Goal: Task Accomplishment & Management: Use online tool/utility

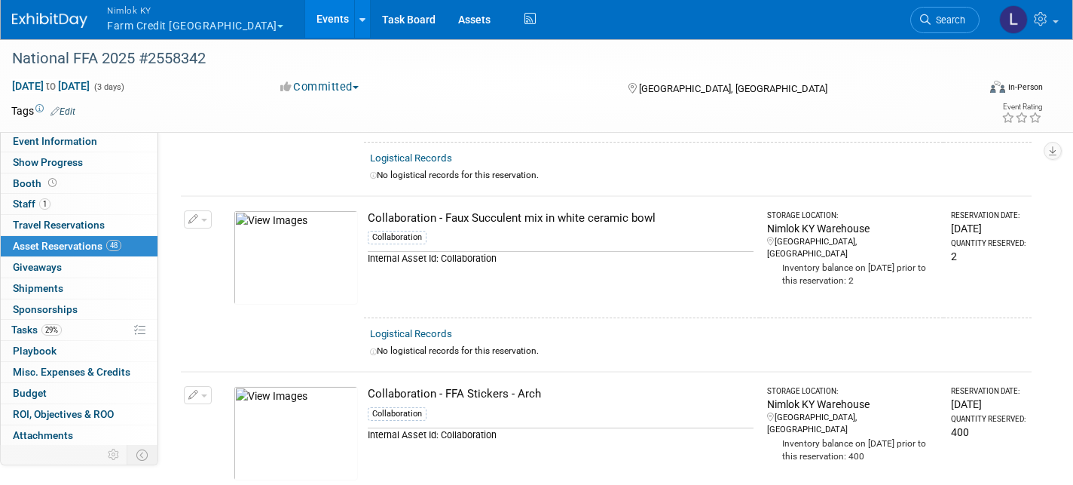
click at [147, 17] on button "Nimlok KY Farm Credit Mid America" at bounding box center [204, 19] width 197 height 39
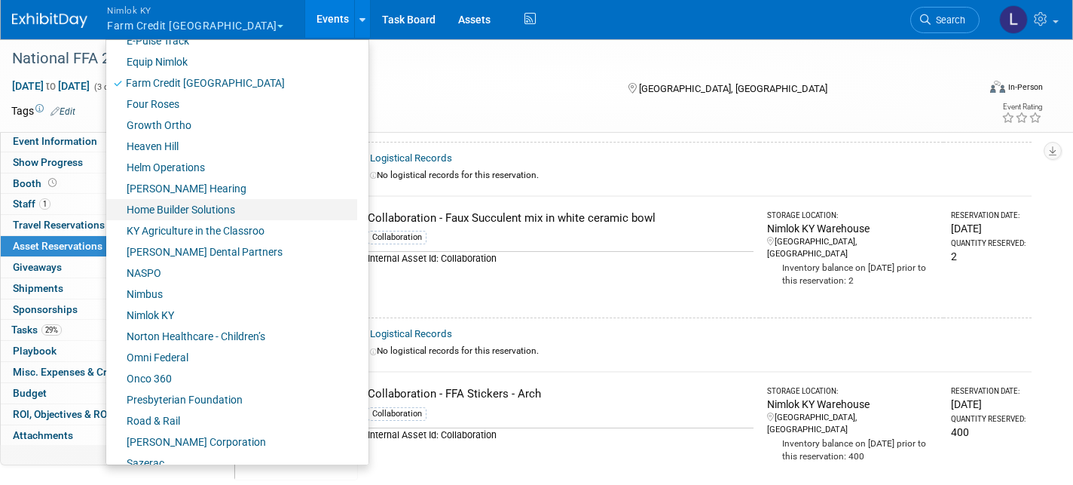
scroll to position [472, 0]
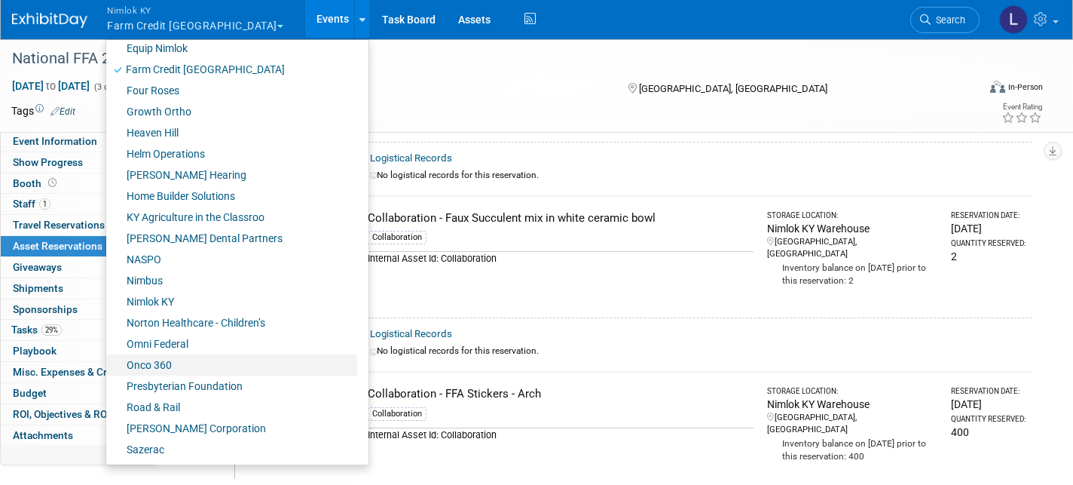
click at [161, 361] on link "Onco 360" at bounding box center [231, 364] width 251 height 21
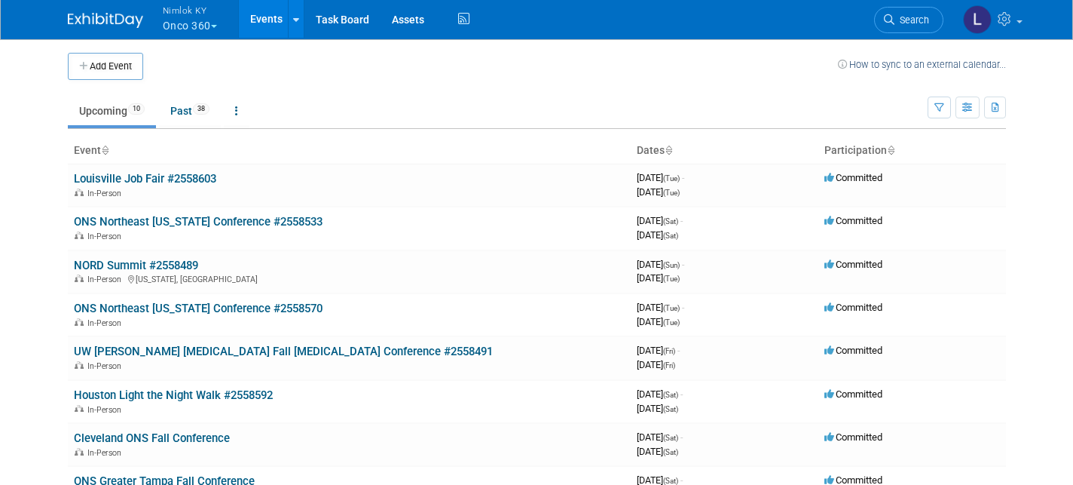
click at [118, 111] on link "Upcoming 10" at bounding box center [112, 110] width 88 height 29
click at [188, 103] on link "Past 38" at bounding box center [190, 110] width 62 height 29
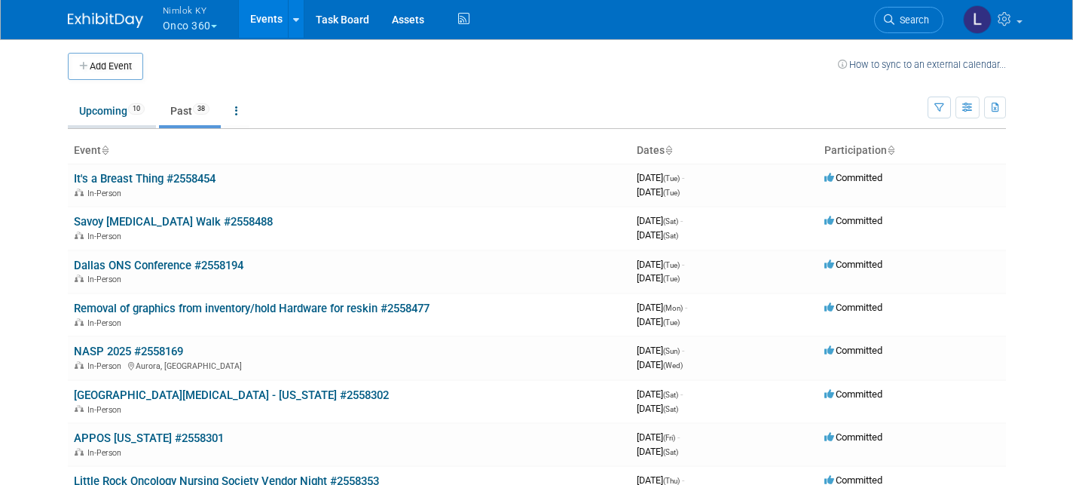
click at [112, 110] on link "Upcoming 10" at bounding box center [112, 110] width 88 height 29
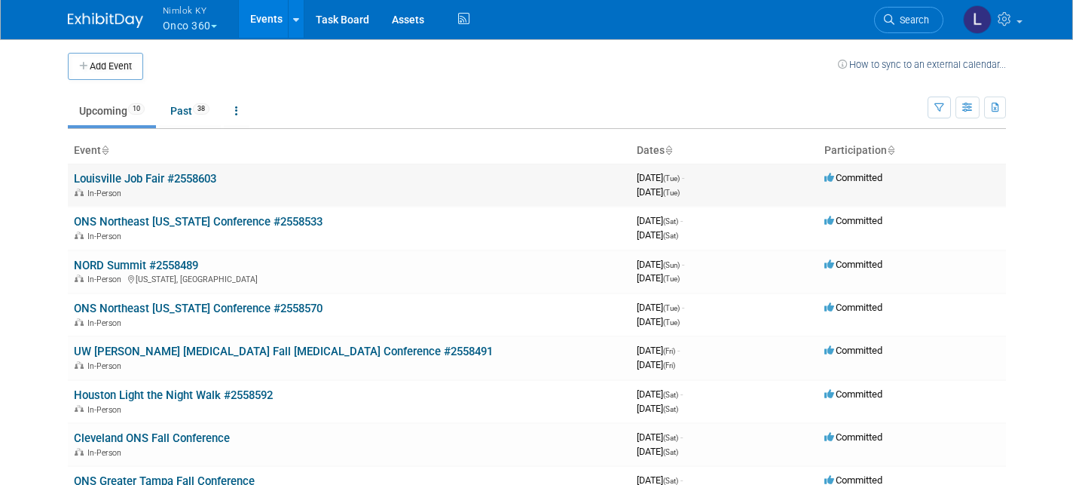
click at [178, 175] on link "Louisville Job Fair #2558603" at bounding box center [145, 179] width 142 height 14
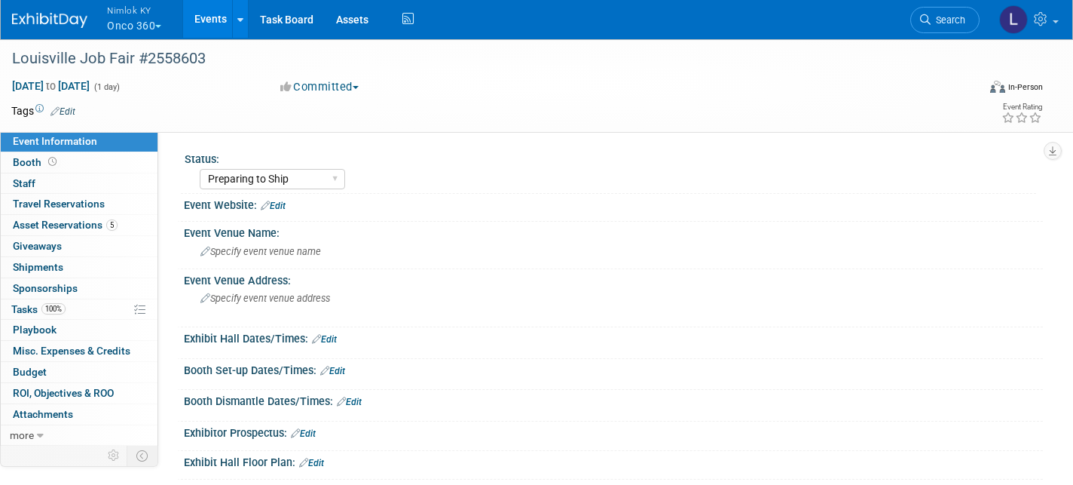
select select "Preparing to Ship"
click at [83, 224] on span "Asset Reservations 5" at bounding box center [65, 225] width 105 height 12
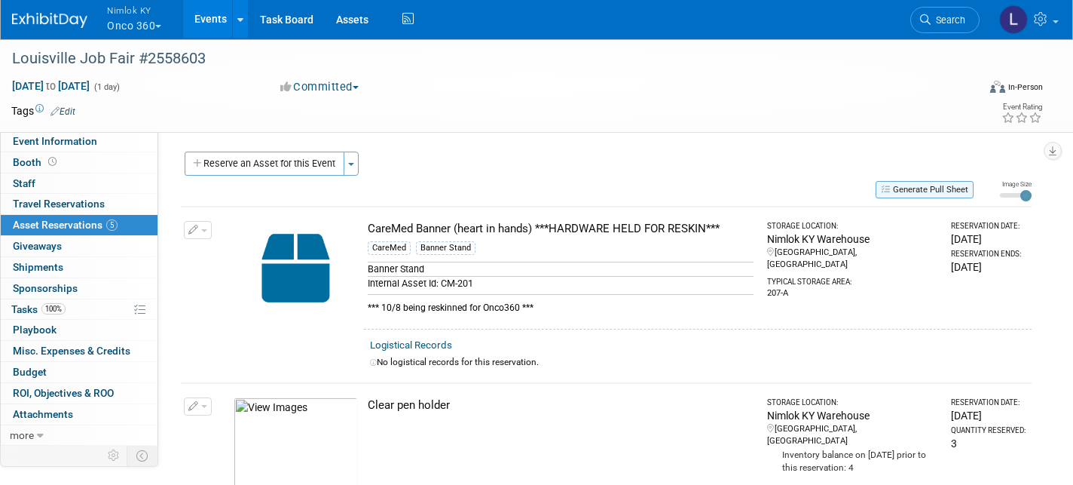
click at [939, 190] on button "Generate Pull Sheet" at bounding box center [925, 189] width 98 height 17
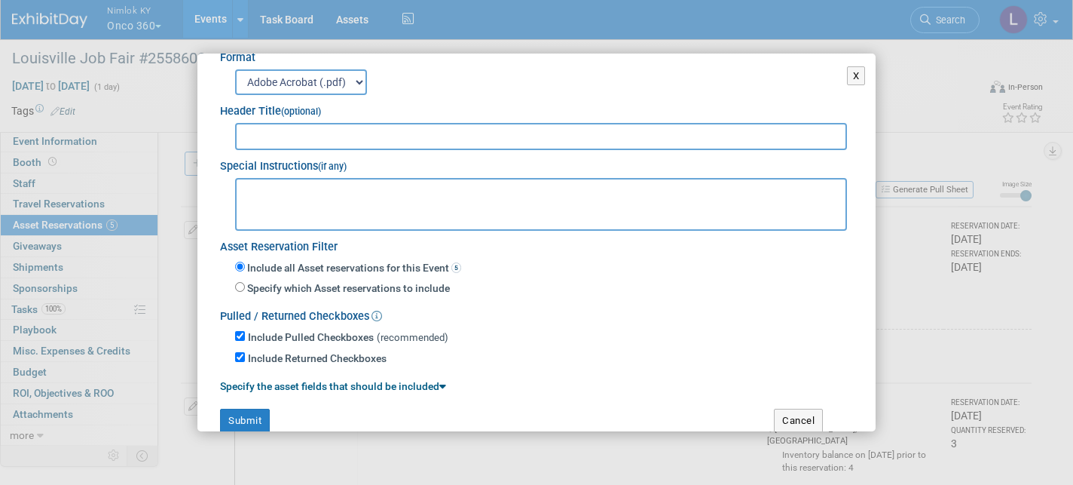
scroll to position [56, 0]
click at [252, 409] on button "Submit" at bounding box center [245, 421] width 50 height 24
